Goal: Task Accomplishment & Management: Manage account settings

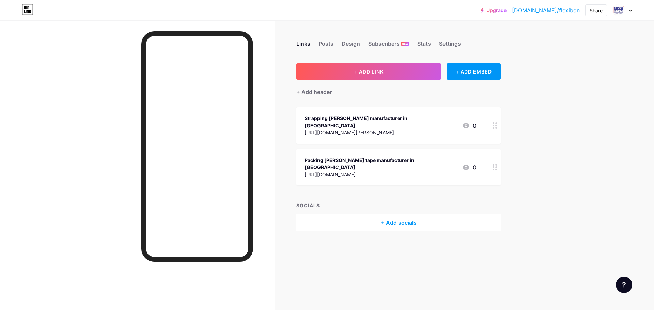
click at [628, 12] on div at bounding box center [622, 10] width 20 height 12
click at [565, 96] on li "Logout" at bounding box center [589, 95] width 84 height 18
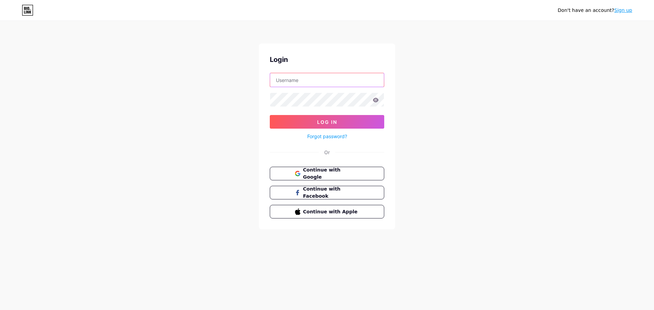
type input "[EMAIL_ADDRESS][DOMAIN_NAME]"
click at [355, 172] on span "Continue with Google" at bounding box center [330, 174] width 57 height 15
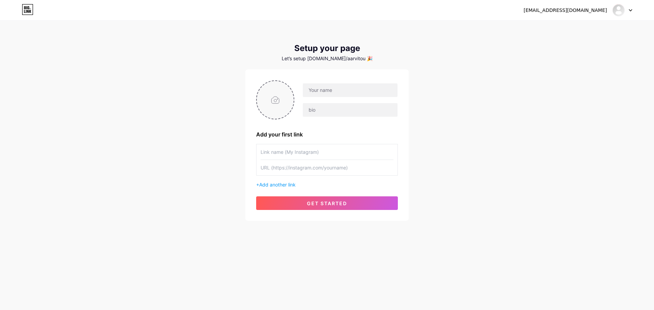
click at [273, 97] on input "file" at bounding box center [275, 100] width 37 height 38
type input "C:\fakepath\Aarvi Touch Logo.jpg"
click at [323, 91] on input "text" at bounding box center [350, 90] width 95 height 14
drag, startPoint x: 333, startPoint y: 91, endPoint x: 389, endPoint y: 91, distance: 56.2
click at [389, 91] on input "aarvitouch641@gmail.com" at bounding box center [350, 90] width 95 height 14
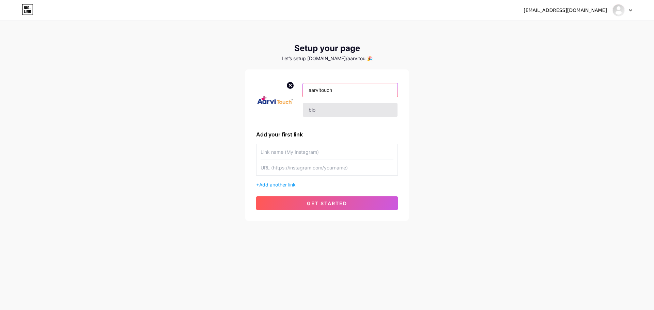
type input "aarvitouch"
click at [319, 106] on input "text" at bounding box center [350, 110] width 95 height 14
paste input "Blood Collection tubes Manufacturers in Ahmedabad"
type input "Blood Collection tubes Manufacturers in Ahmedabad"
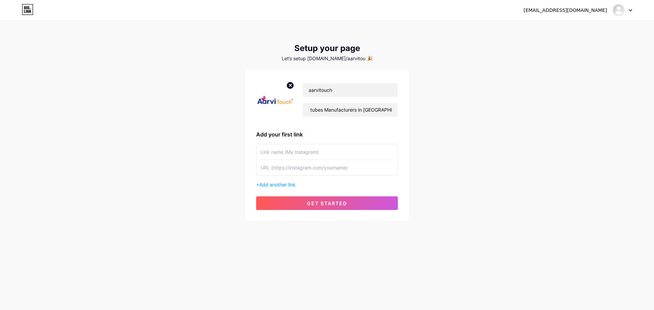
scroll to position [0, 0]
click at [287, 153] on input "text" at bounding box center [326, 151] width 133 height 15
paste input "Blood Collection tubes Manufacturers in Ahmedabad"
type input "Blood Collection tubes Manufacturers in Ahmedabad"
click at [289, 166] on input "text" at bounding box center [326, 167] width 133 height 15
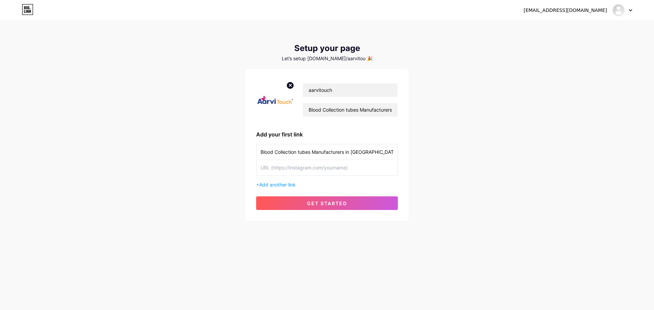
paste input "https://aarvitouch.com/blood-collection-tubes-manufacturers-in-ahmedabad/"
type input "https://aarvitouch.com/blood-collection-tubes-manufacturers-in-ahmedabad/"
click at [295, 187] on span "Add another link" at bounding box center [277, 185] width 36 height 6
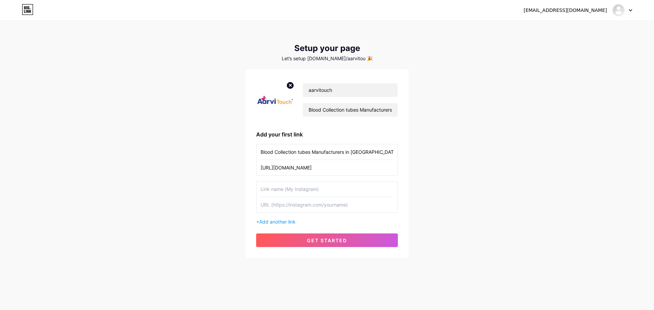
click at [281, 187] on input "text" at bounding box center [326, 188] width 133 height 15
paste input "Surgical Product Wholesaler in Ahmedabad"
type input "Surgical Product Wholesaler in Ahmedabad"
click at [312, 207] on input "text" at bounding box center [326, 204] width 133 height 15
paste input "https://aarvitouch.com/surgical-product-wholesaler-in-ahmedabad/"
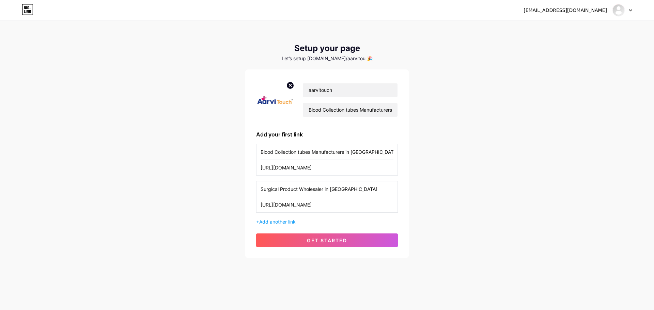
scroll to position [0, 20]
type input "https://aarvitouch.com/surgical-product-wholesaler-in-ahmedabad/"
click at [351, 242] on button "get started" at bounding box center [327, 241] width 142 height 14
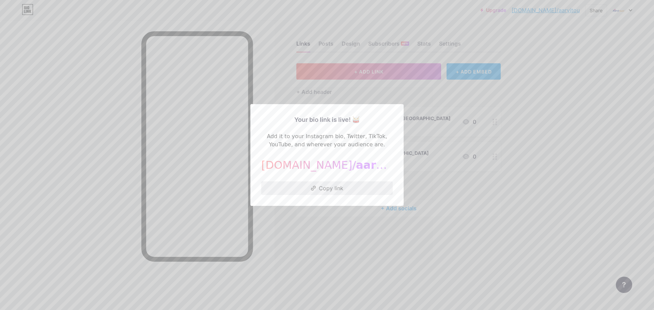
click at [329, 190] on button "Copy link" at bounding box center [326, 188] width 131 height 14
